Goal: Task Accomplishment & Management: Manage account settings

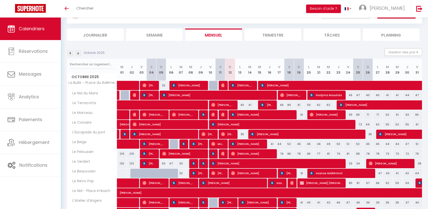
scroll to position [46, 0]
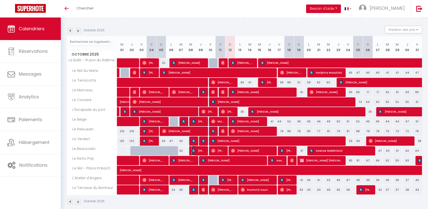
click at [194, 149] on img at bounding box center [194, 151] width 4 height 4
select select "OK"
select select "0"
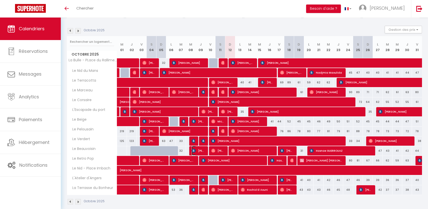
select select "1"
select select
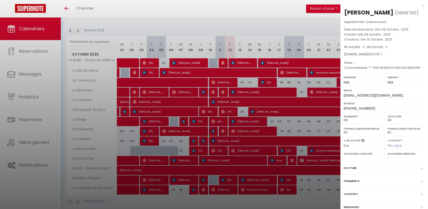
drag, startPoint x: 399, startPoint y: 95, endPoint x: 342, endPoint y: 96, distance: 56.6
click at [342, 96] on div "Email [EMAIL_ADDRESS][DOMAIN_NAME]" at bounding box center [385, 92] width 88 height 13
copy span "[EMAIL_ADDRESS][DOMAIN_NAME]"
click at [156, 114] on div at bounding box center [214, 104] width 428 height 209
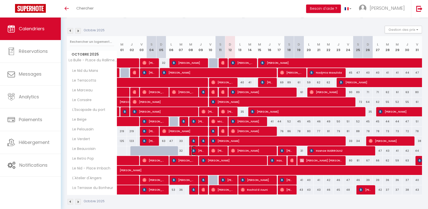
click at [198, 152] on span "[PERSON_NAME]" at bounding box center [198, 151] width 13 height 10
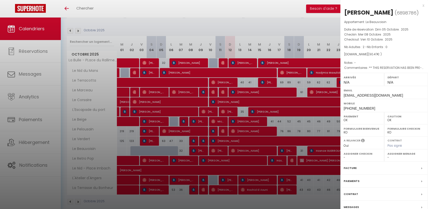
click at [355, 206] on label "Messages" at bounding box center [351, 207] width 15 height 5
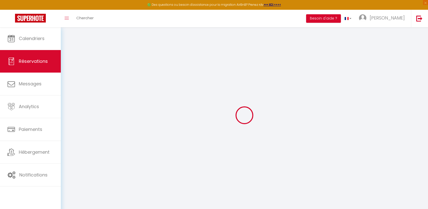
select select
checkbox input "false"
select select
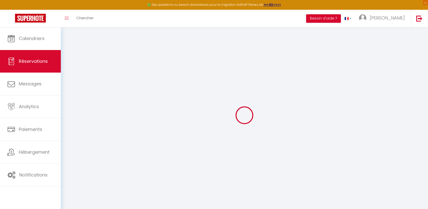
checkbox input "false"
type textarea "** THIS RESERVATION HAS BEEN PRE-PAID ** BOOKING NOTE : Payment charge is EUR 1…"
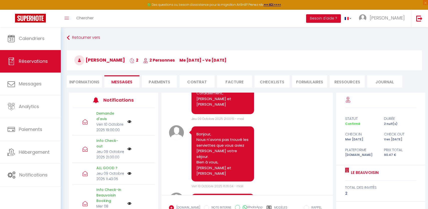
scroll to position [1402, 0]
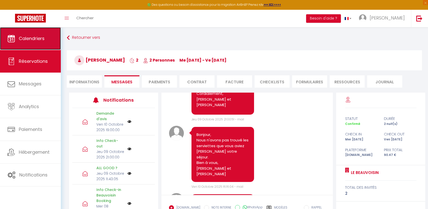
click at [26, 41] on span "Calendriers" at bounding box center [32, 38] width 26 height 6
